Goal: Book appointment/travel/reservation

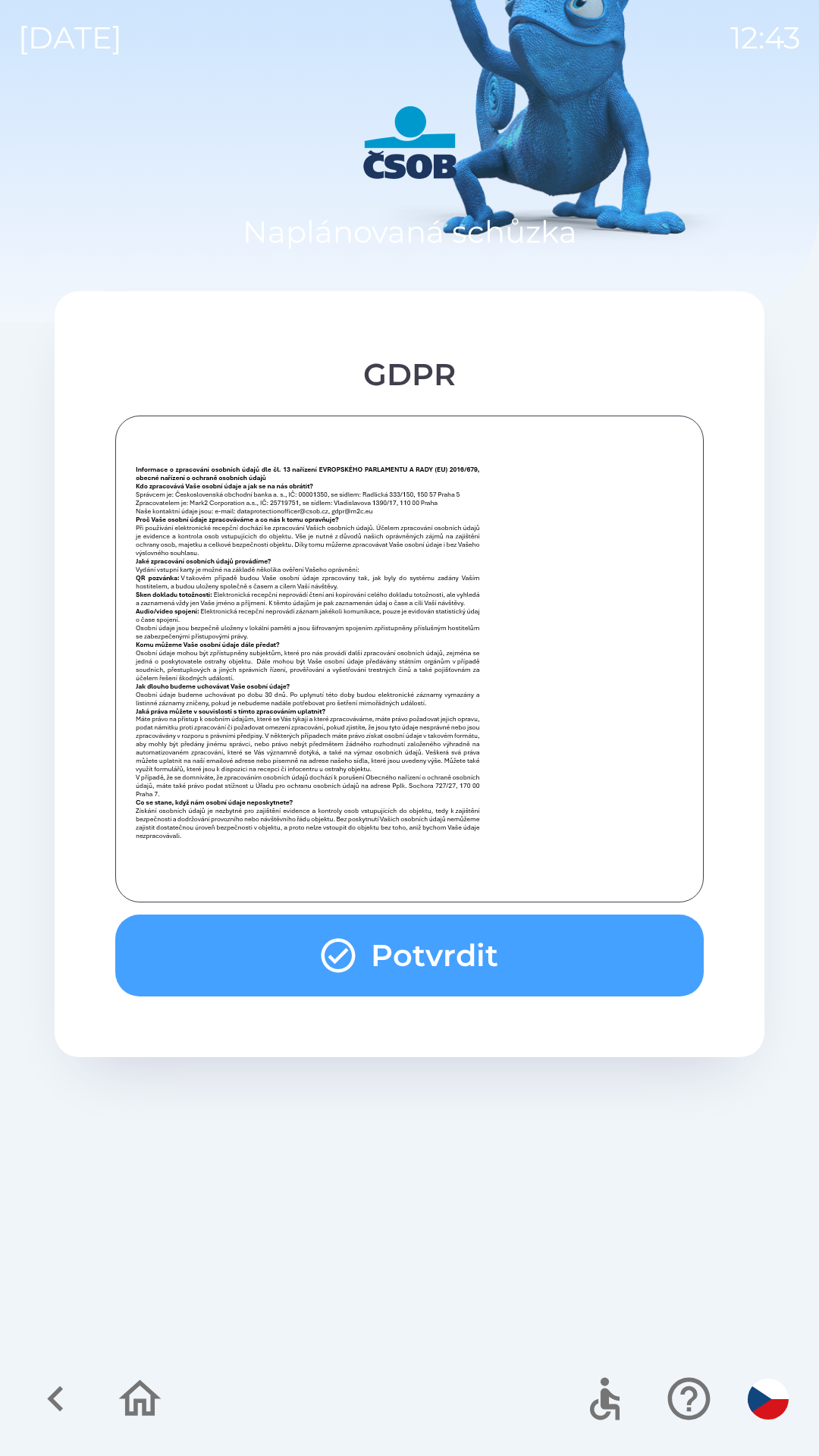
click at [490, 972] on button "Potvrdit" at bounding box center [409, 956] width 589 height 82
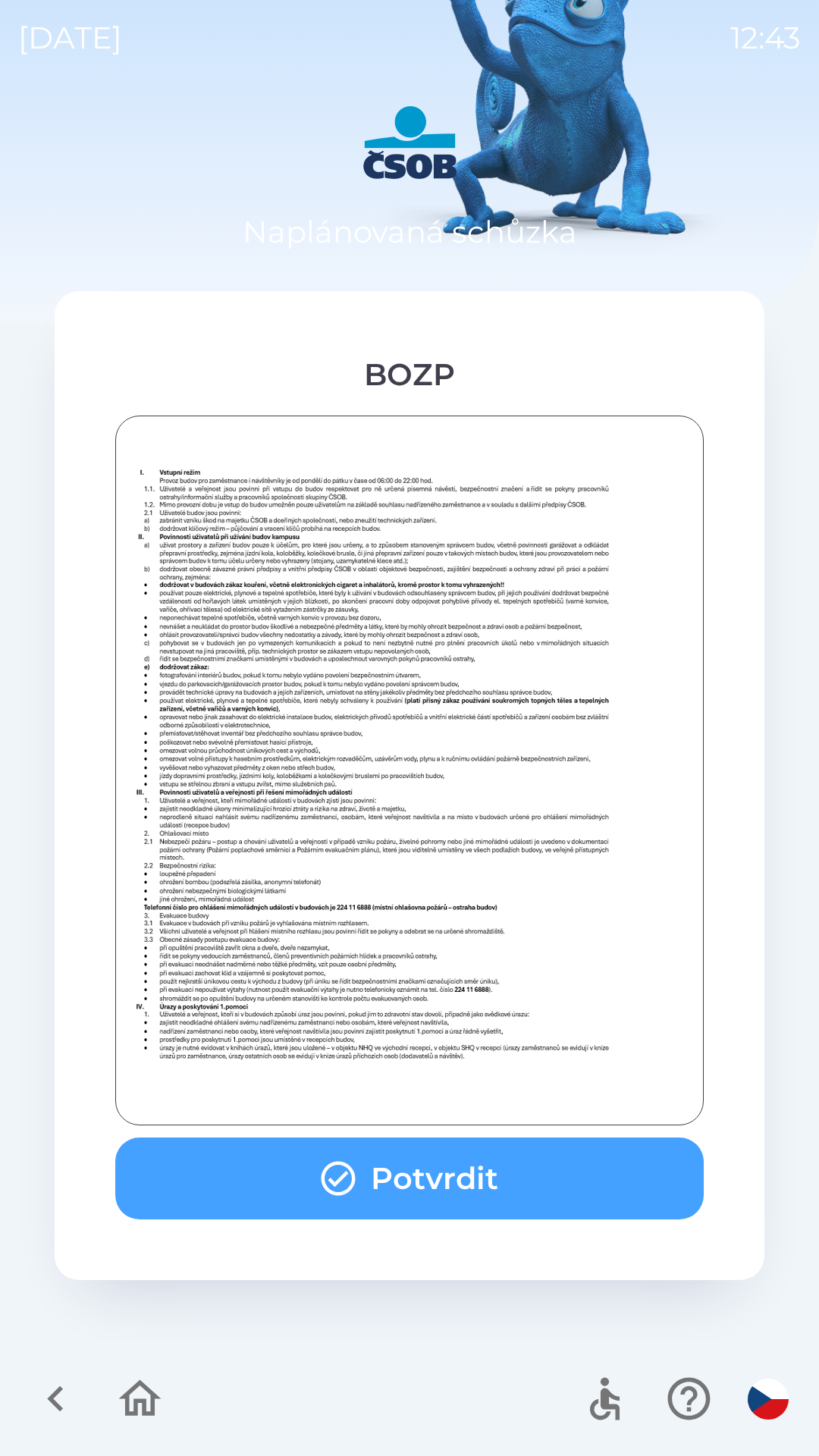
click at [470, 1159] on button "Potvrdit" at bounding box center [409, 1179] width 589 height 82
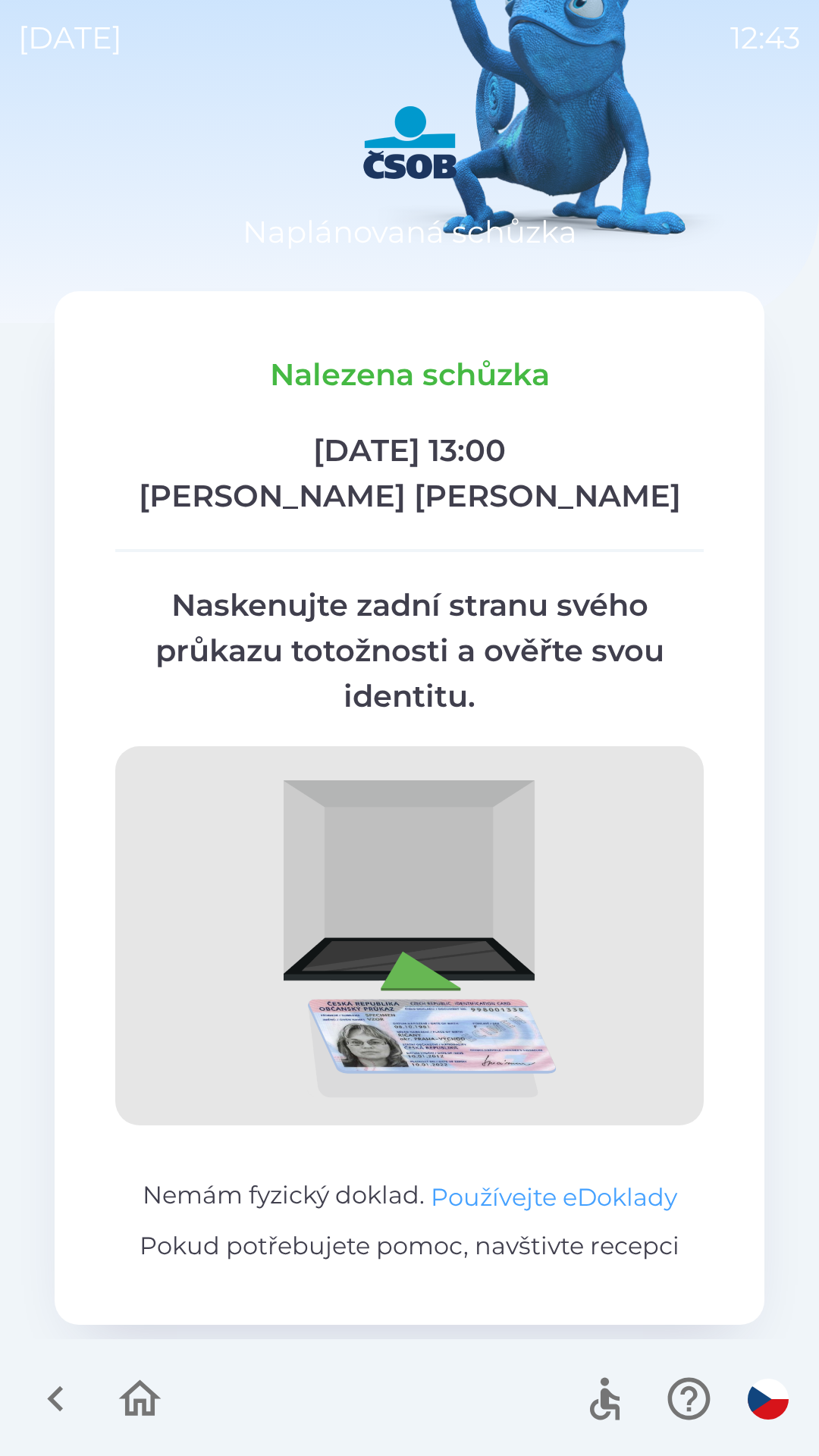
click at [569, 1186] on button "Používejte eDoklady" at bounding box center [554, 1197] width 246 height 36
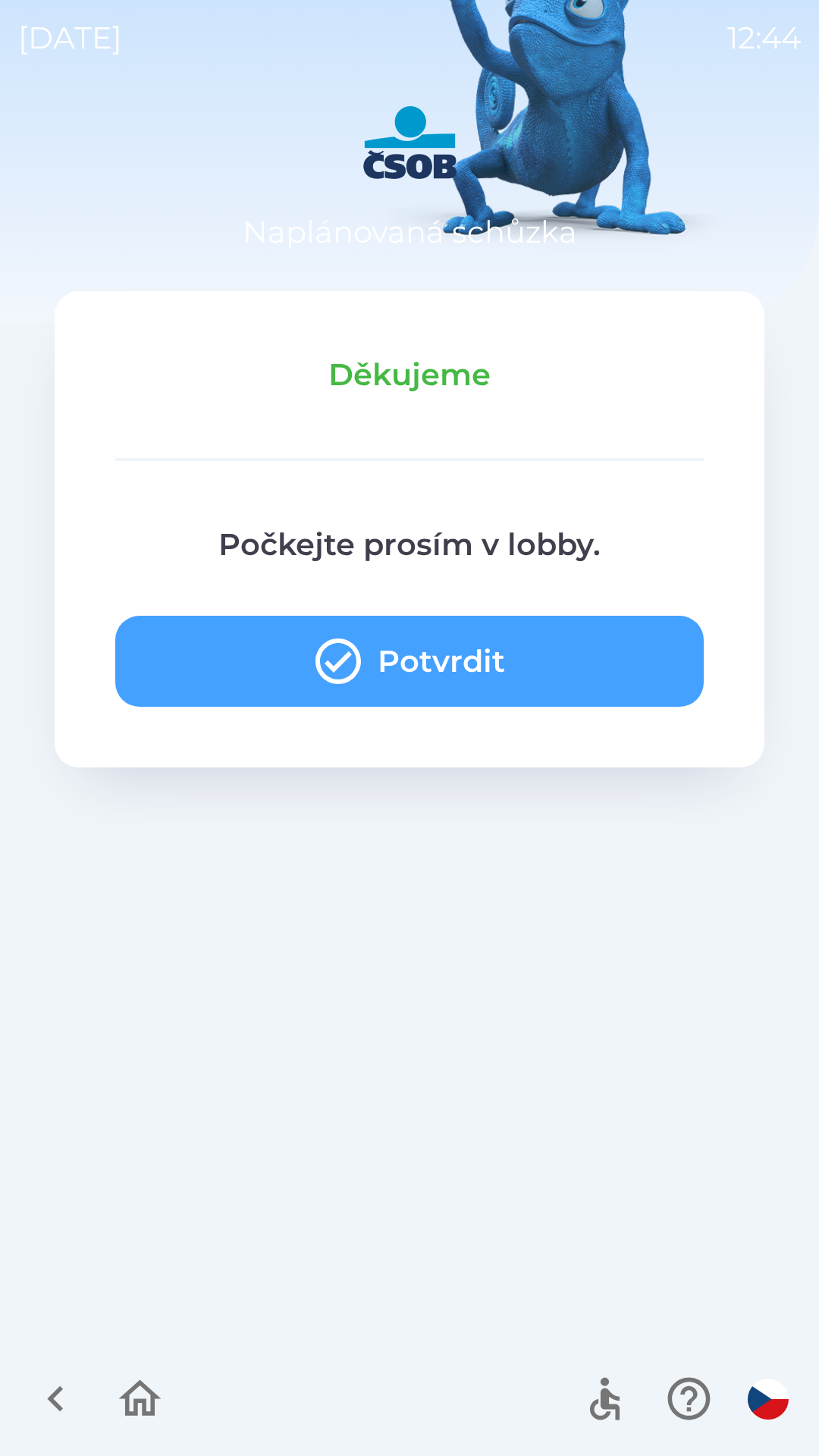
click at [263, 653] on button "Potvrdit" at bounding box center [409, 661] width 589 height 91
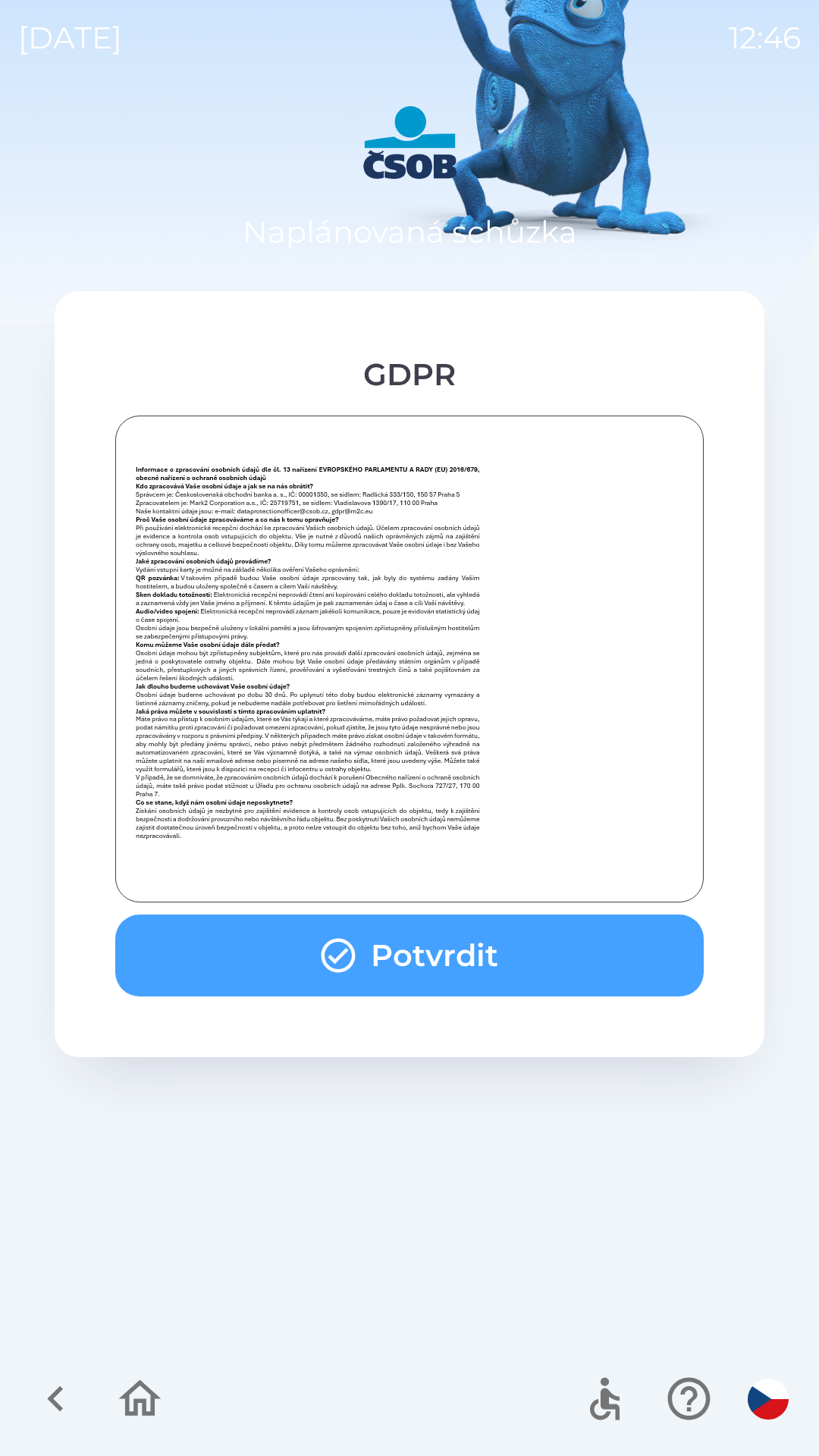
click at [523, 943] on button "Potvrdit" at bounding box center [409, 956] width 589 height 82
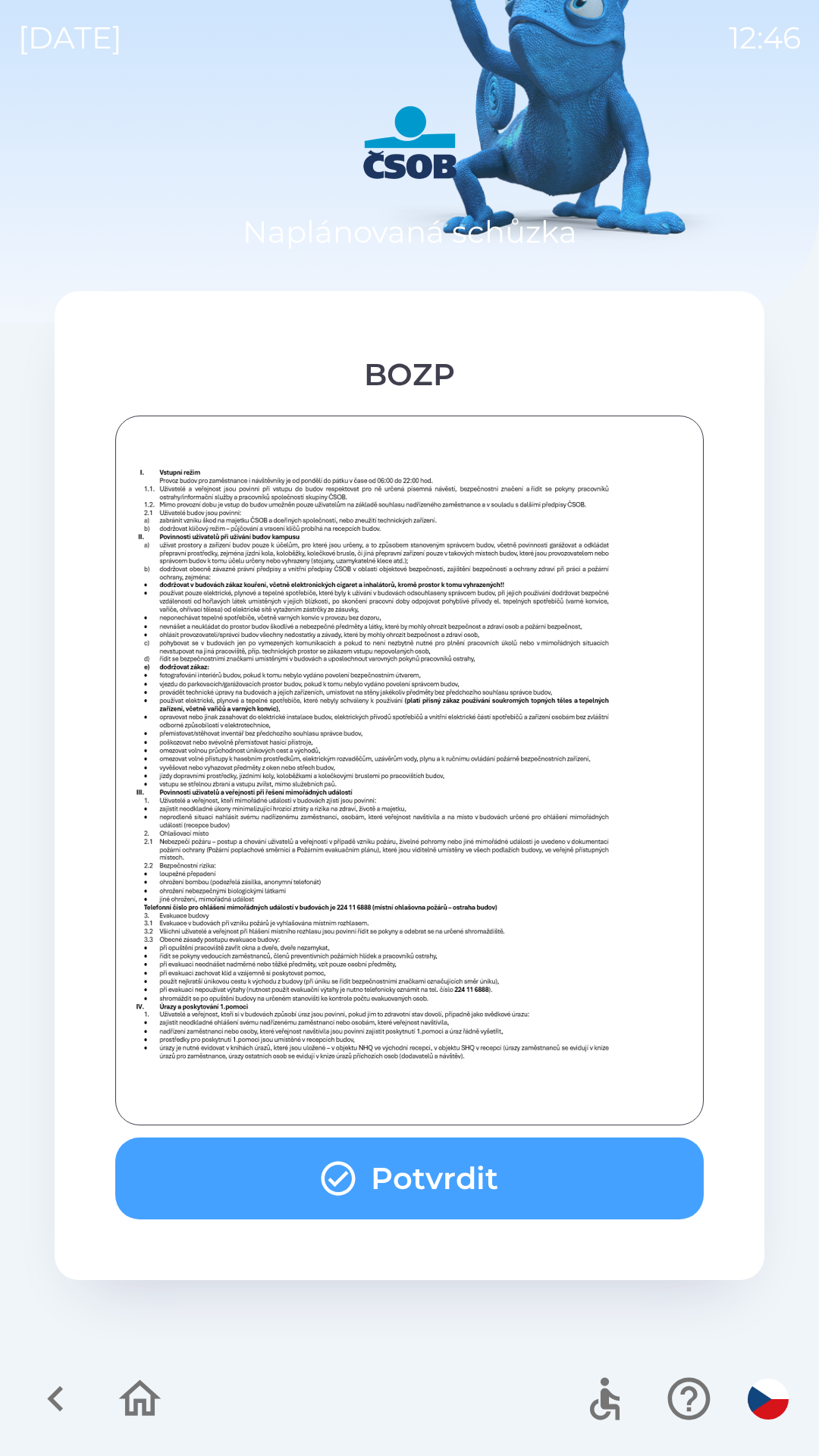
click at [480, 1188] on button "Potvrdit" at bounding box center [409, 1179] width 589 height 82
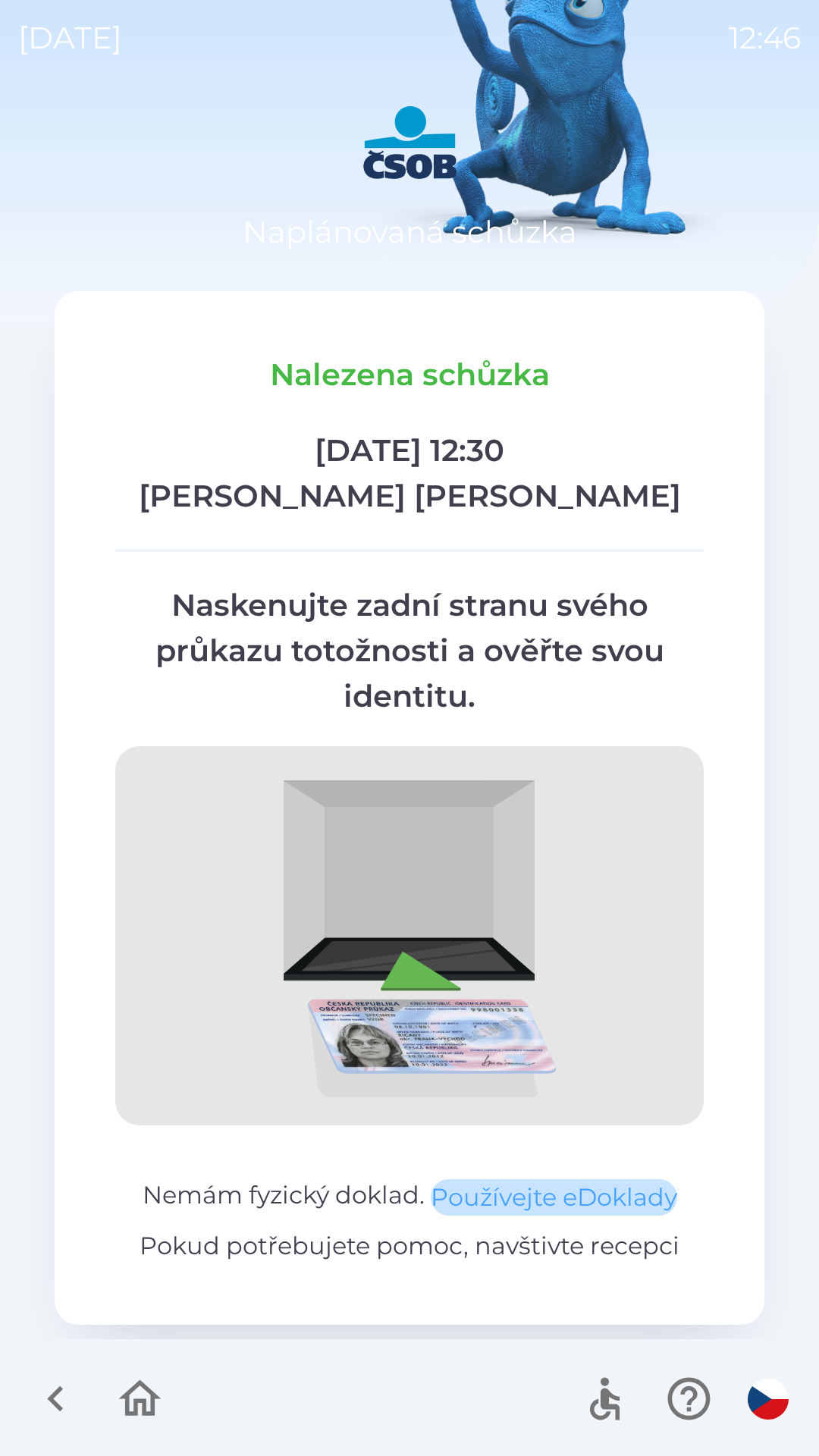
click at [465, 1185] on button "Používejte eDoklady" at bounding box center [554, 1197] width 246 height 36
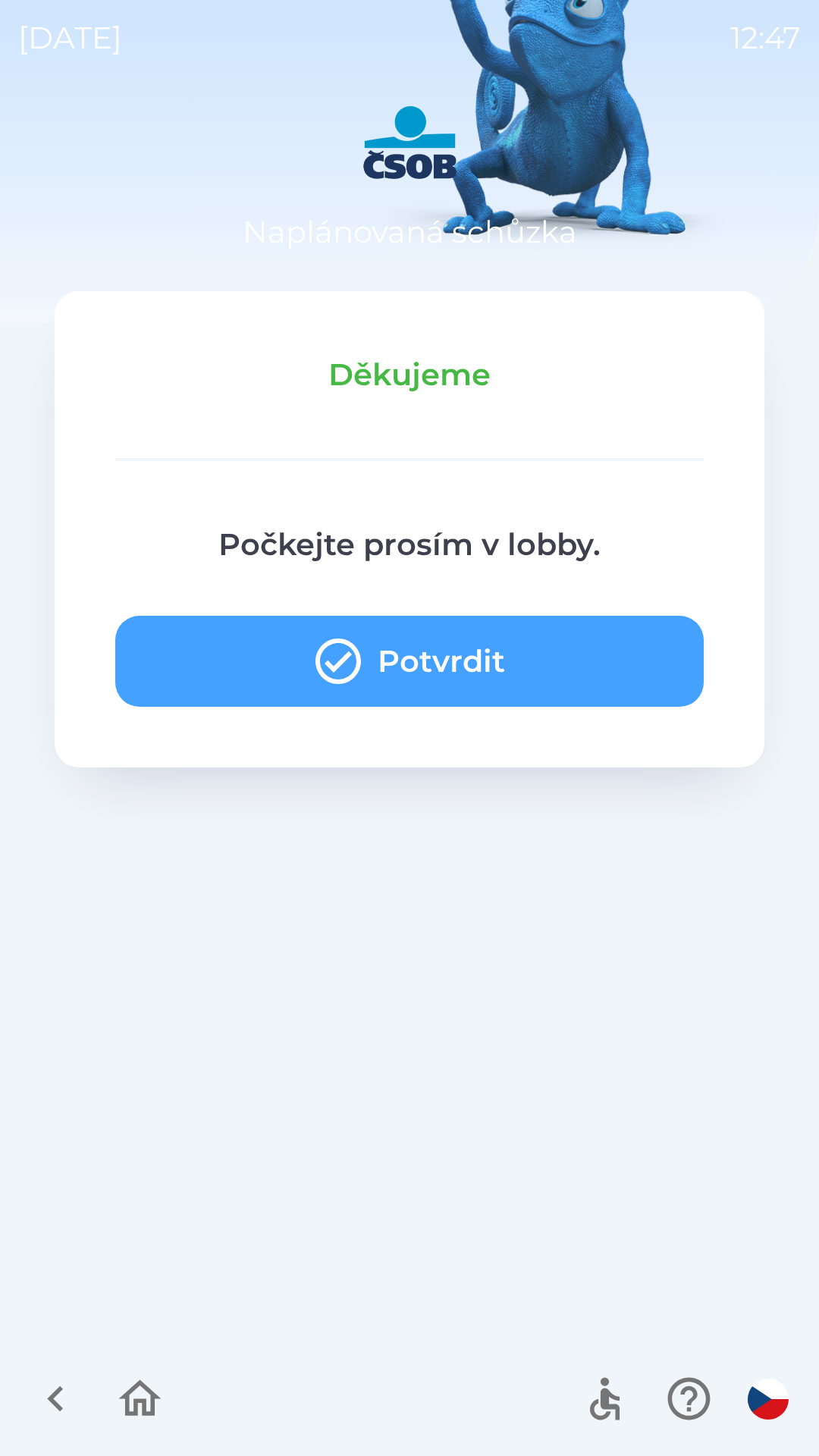
click at [364, 693] on button "Potvrdit" at bounding box center [409, 661] width 589 height 91
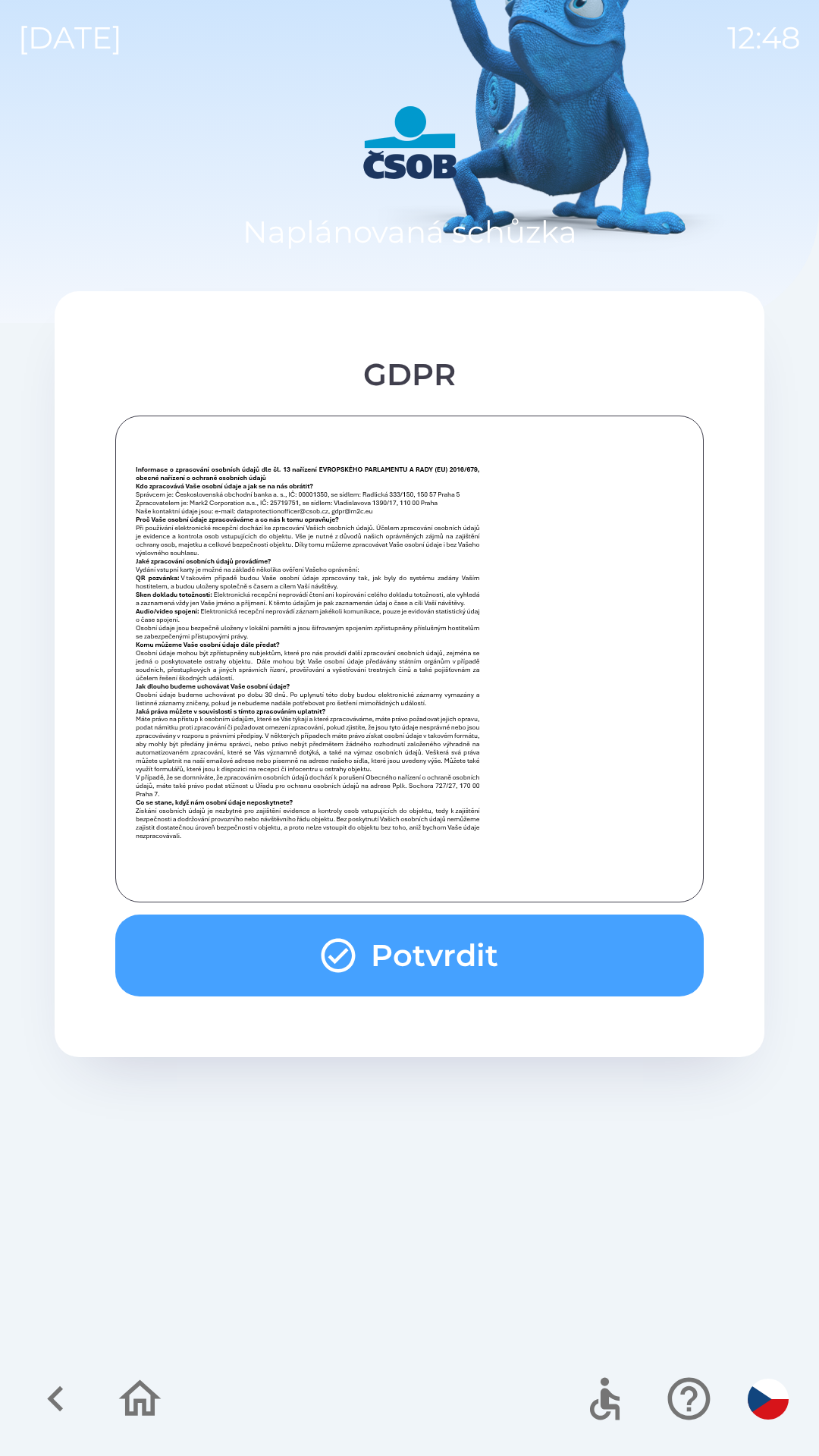
click at [439, 957] on button "Potvrdit" at bounding box center [409, 956] width 589 height 82
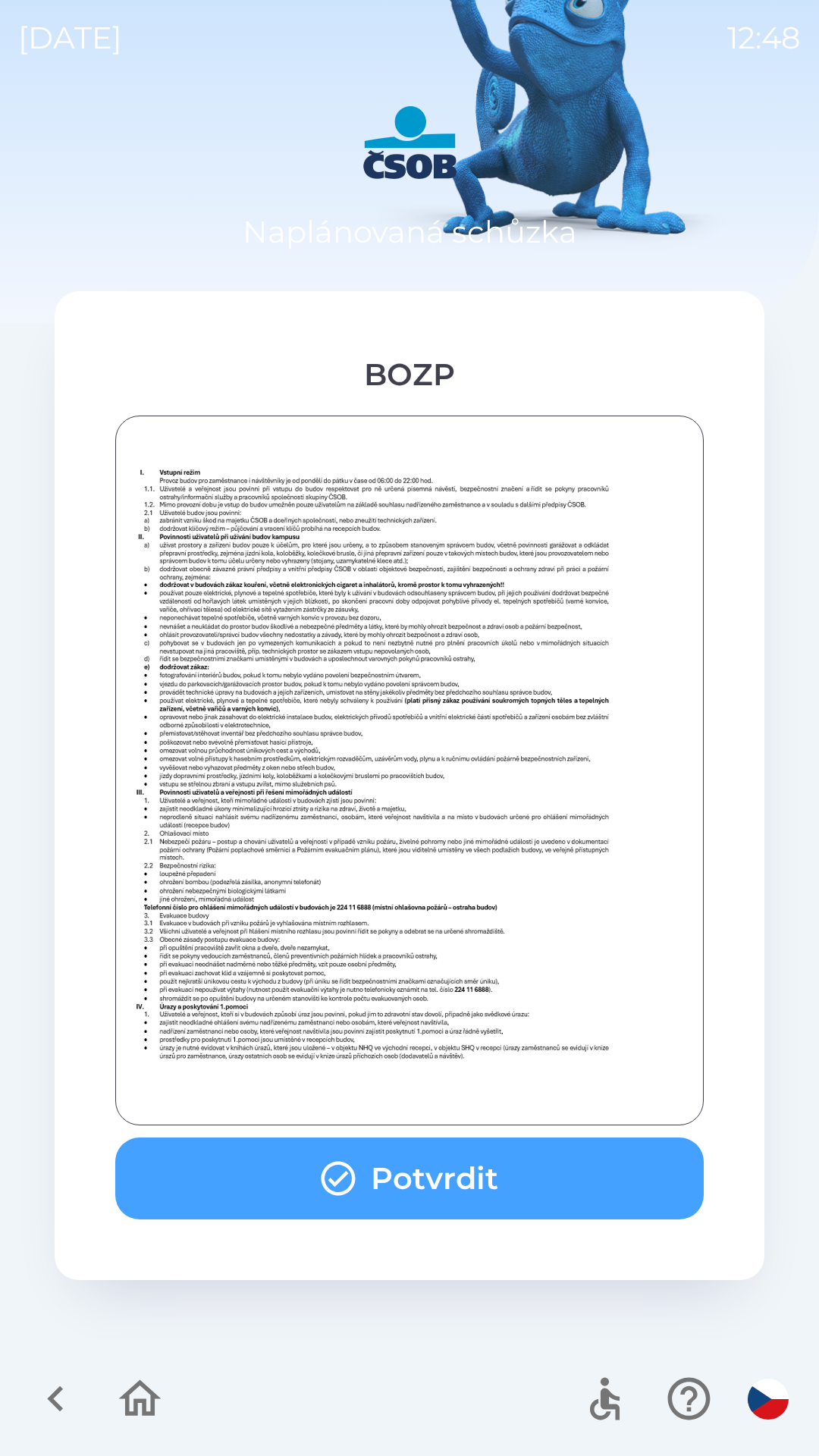
click at [441, 1157] on button "Potvrdit" at bounding box center [409, 1179] width 589 height 82
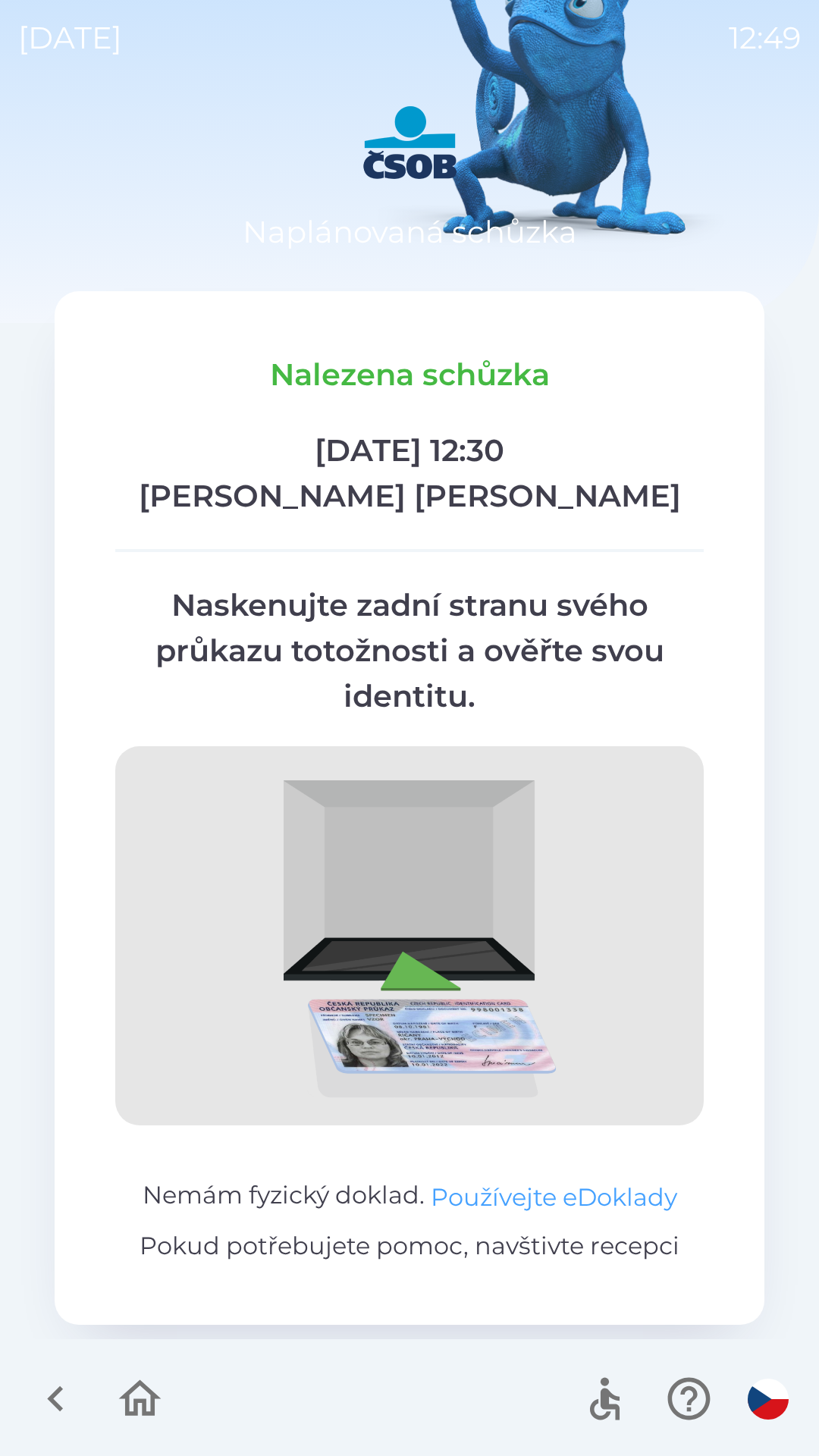
click at [479, 1191] on button "Používejte eDoklady" at bounding box center [554, 1197] width 246 height 36
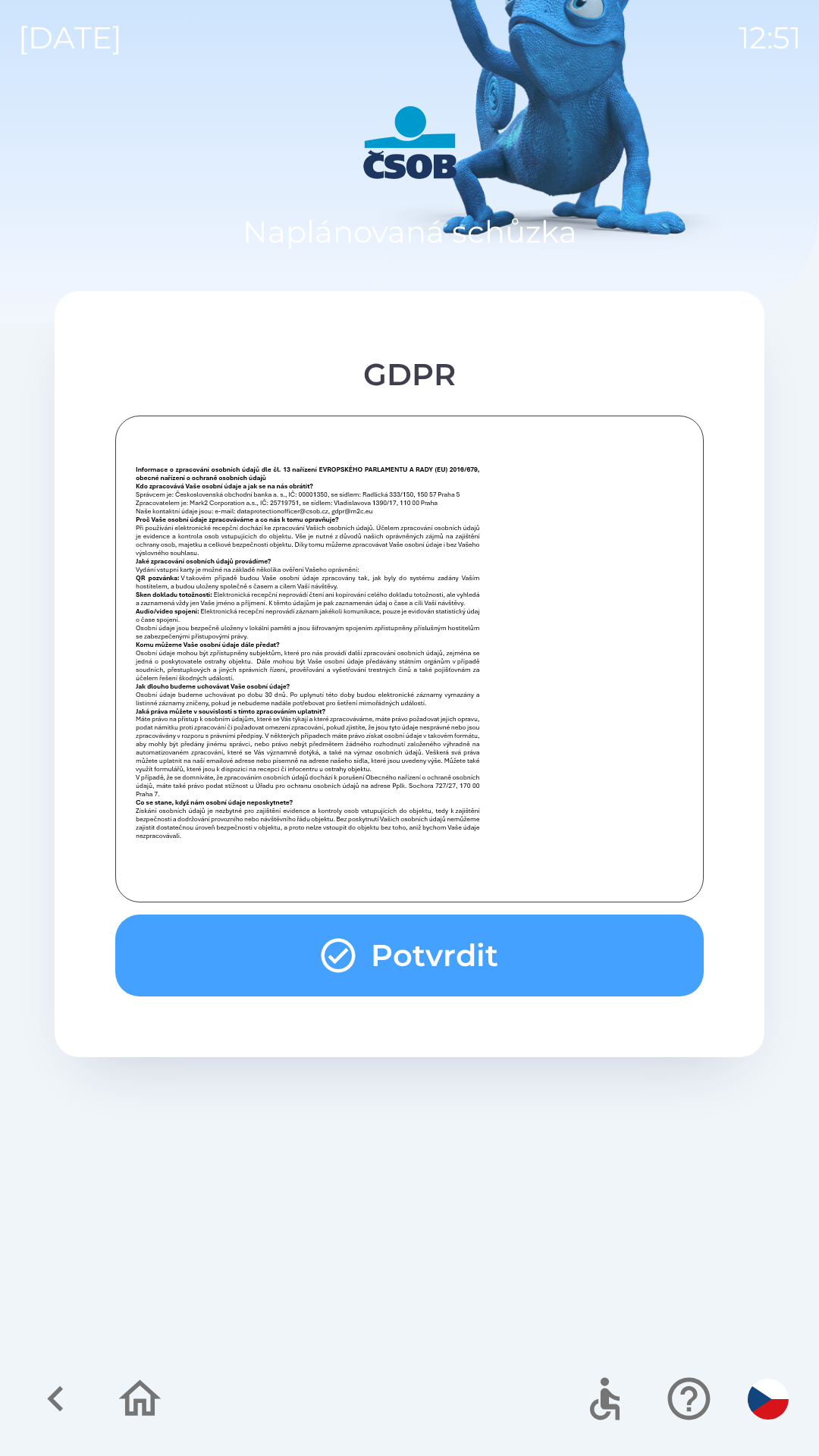
click at [486, 943] on button "Potvrdit" at bounding box center [409, 956] width 589 height 82
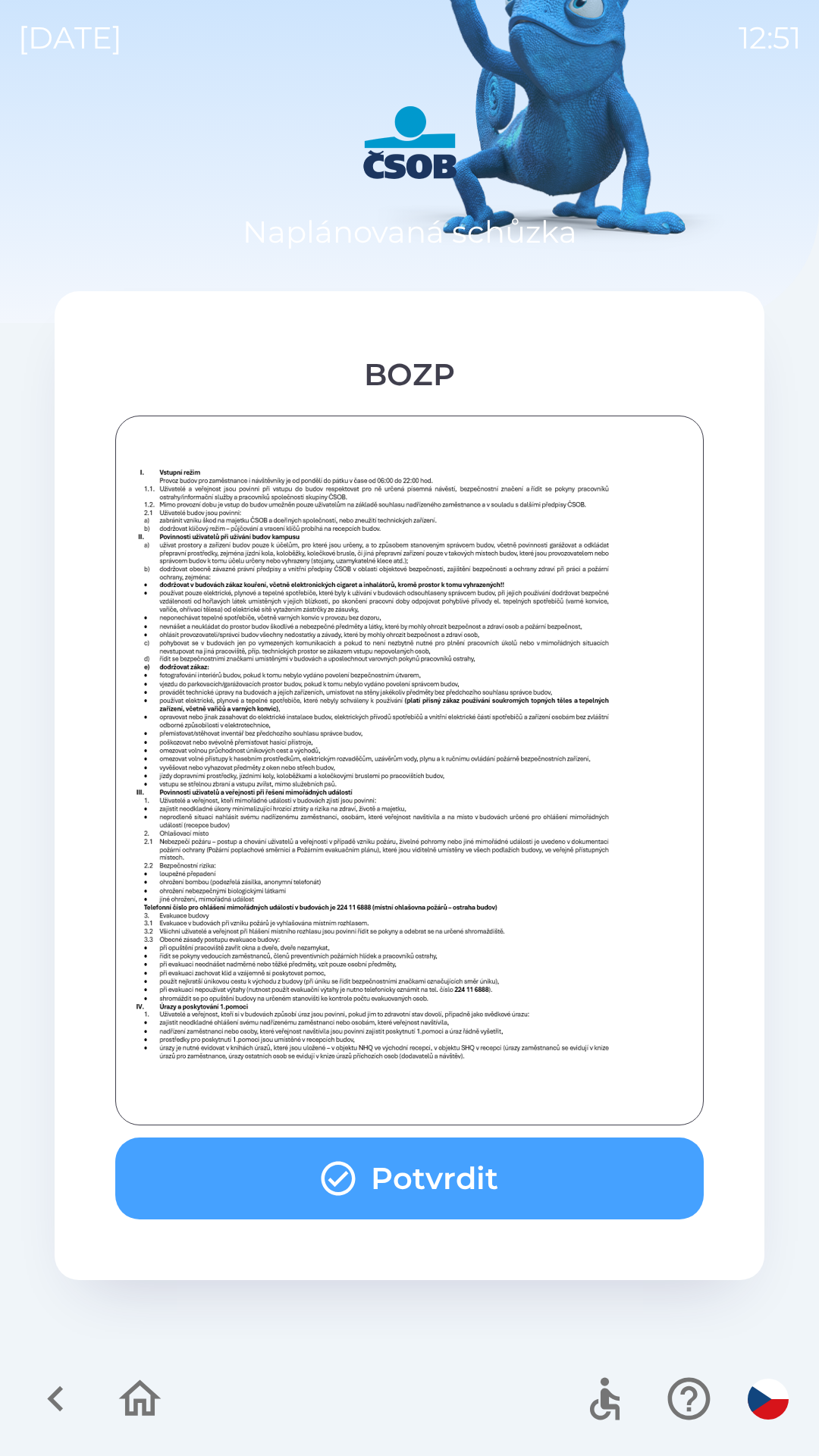
click at [519, 960] on img at bounding box center [548, 765] width 826 height 599
click at [524, 1164] on button "Potvrdit" at bounding box center [409, 1179] width 589 height 82
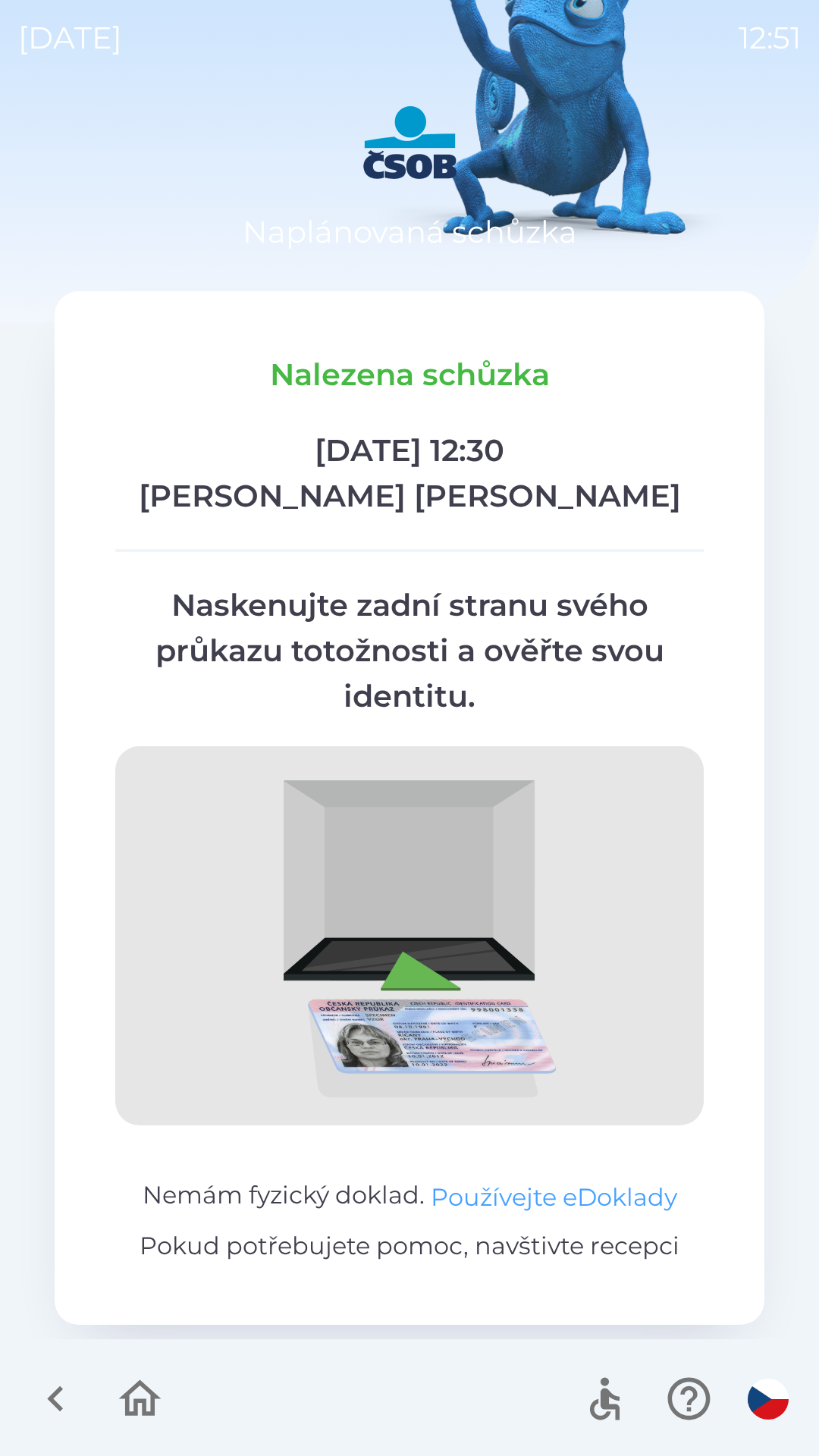
click at [578, 1208] on button "Používejte eDoklady" at bounding box center [554, 1197] width 246 height 36
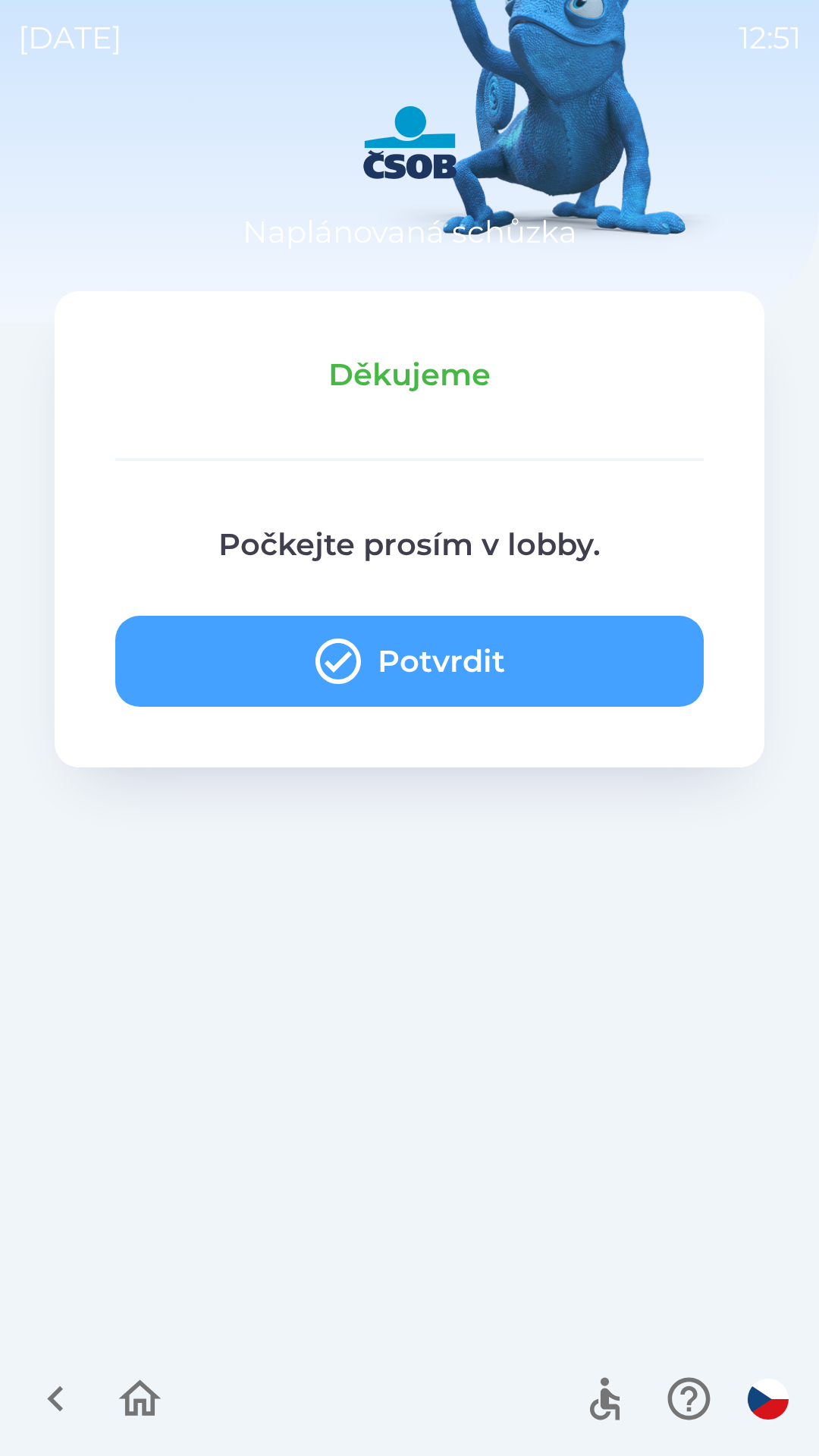
click at [372, 666] on button "Potvrdit" at bounding box center [409, 661] width 589 height 91
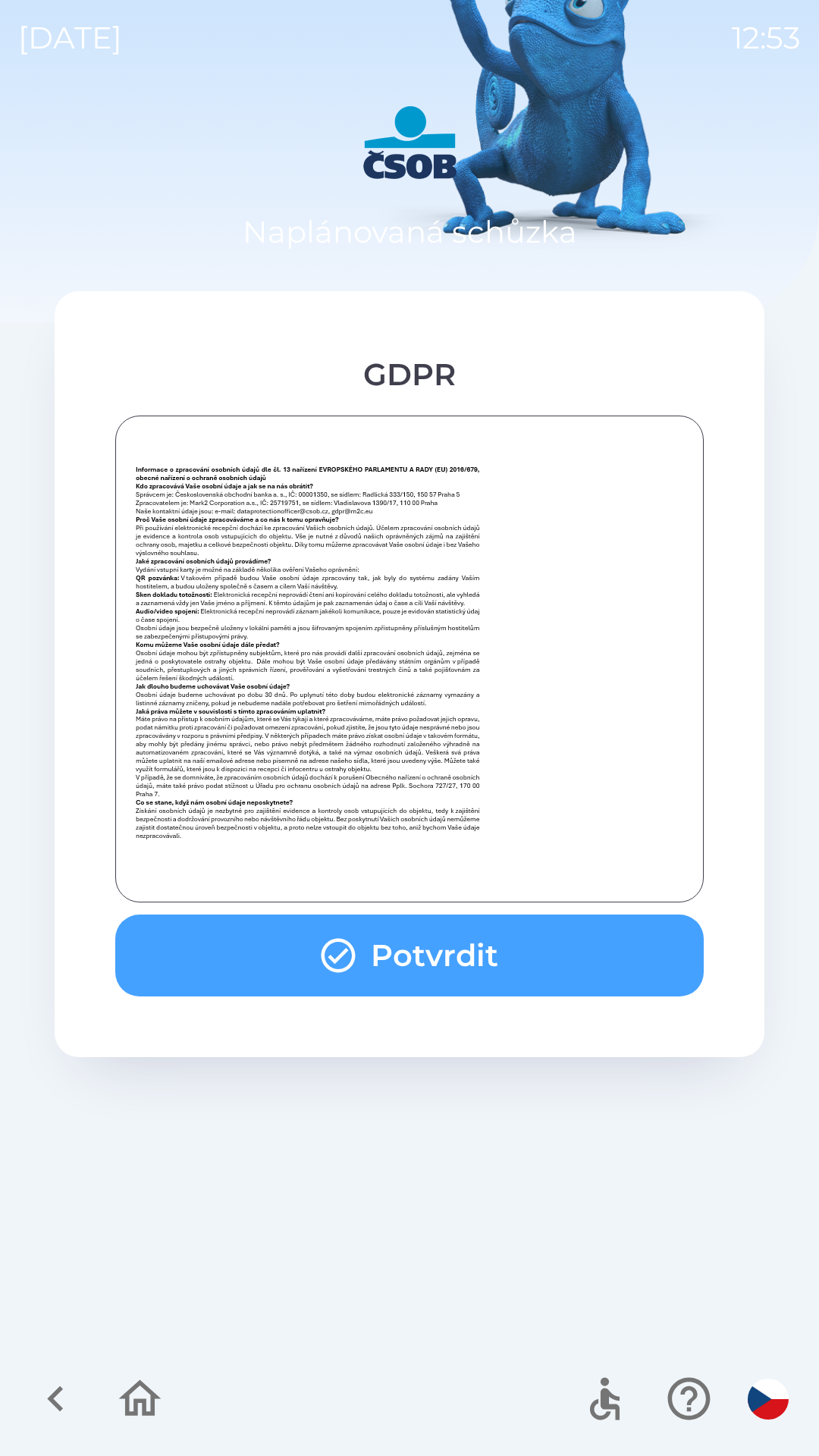
click at [523, 942] on button "Potvrdit" at bounding box center [409, 956] width 589 height 82
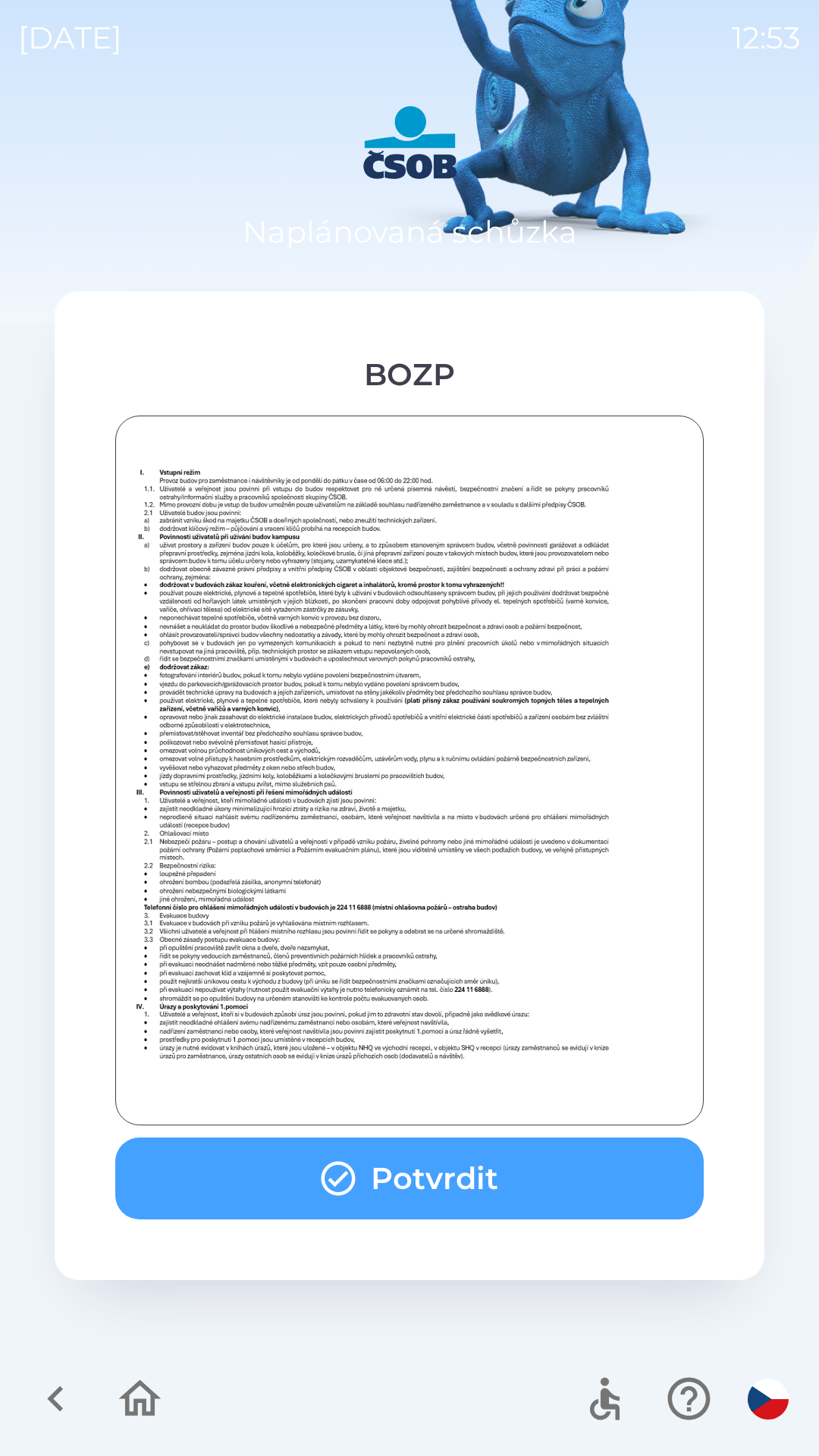
click at [533, 1164] on button "Potvrdit" at bounding box center [409, 1179] width 589 height 82
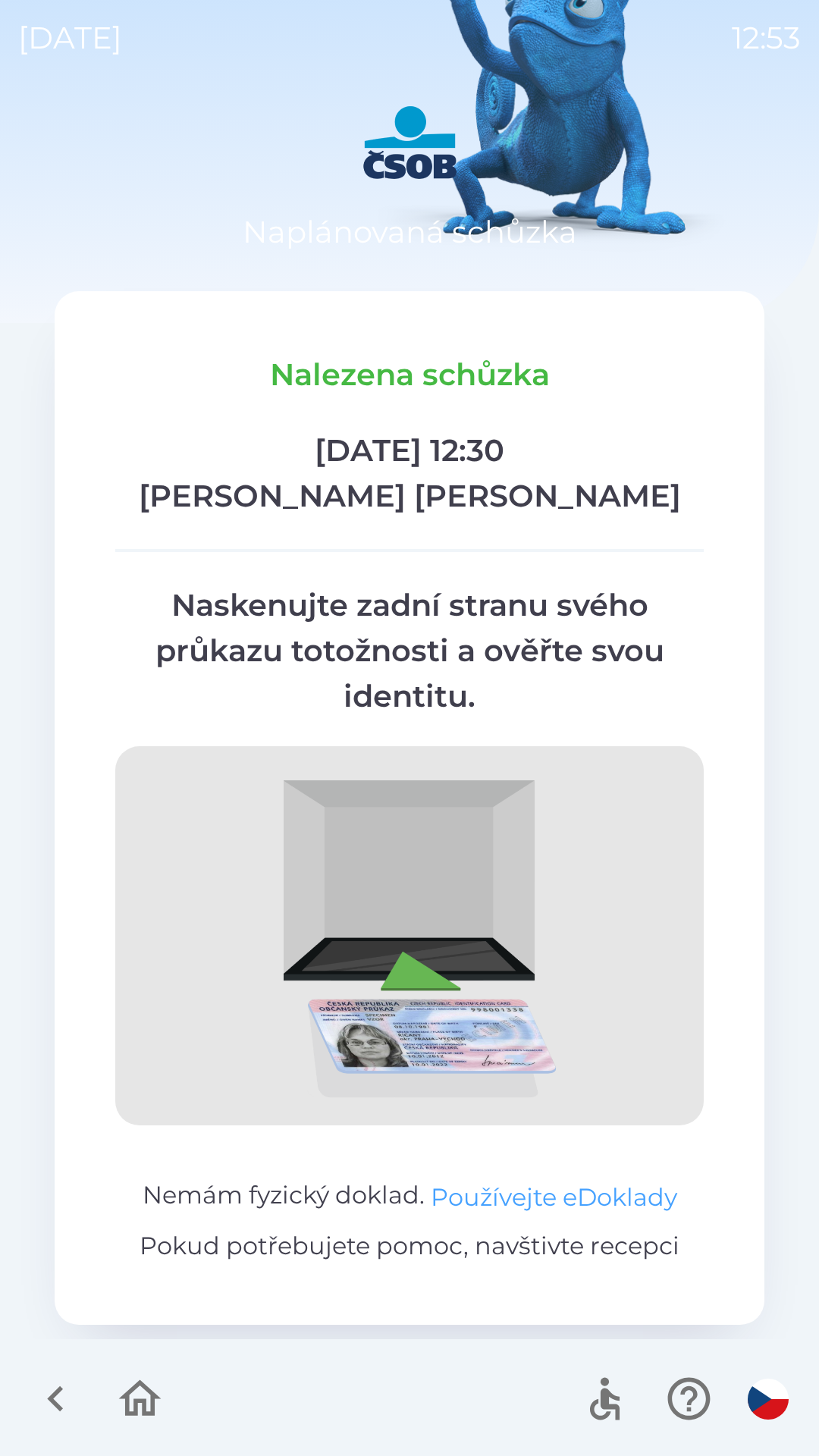
click at [540, 1188] on button "Používejte eDoklady" at bounding box center [554, 1197] width 246 height 36
